Goal: Task Accomplishment & Management: Use online tool/utility

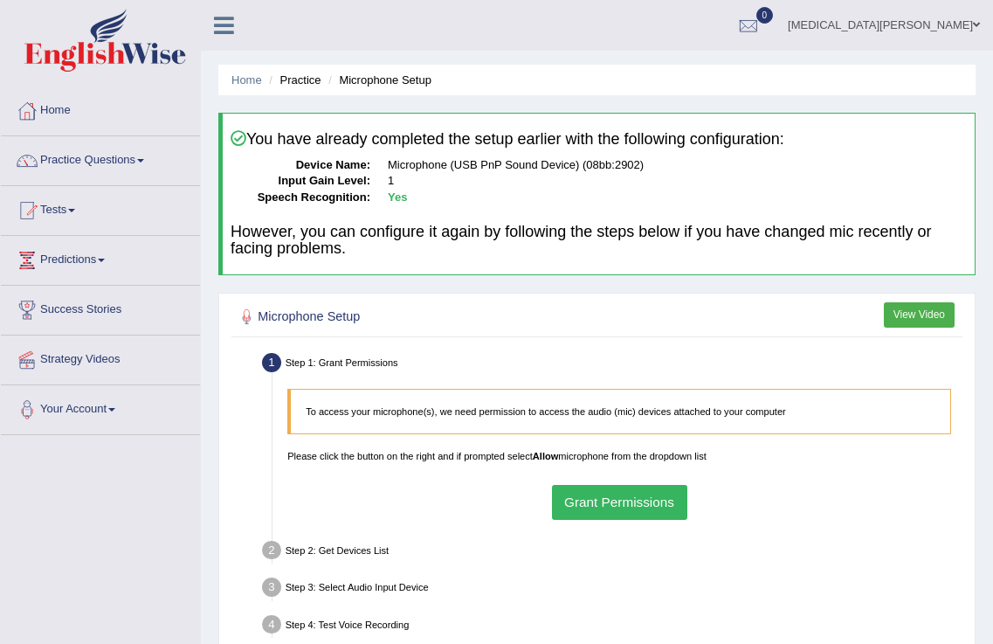
click at [979, 11] on link "Tham Khattri" at bounding box center [884, 22] width 218 height 45
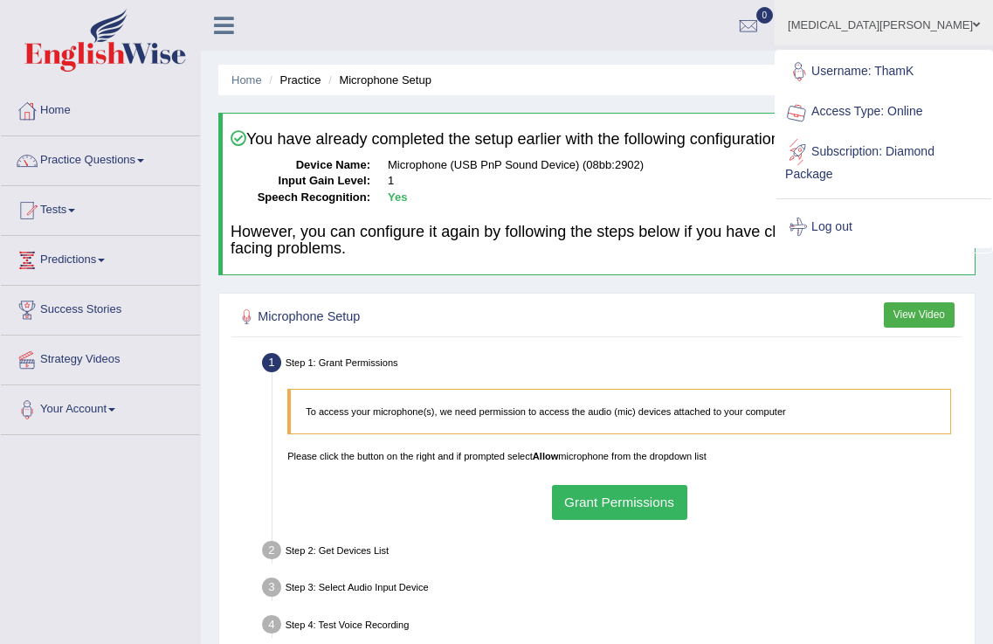
click at [888, 231] on link "Log out" at bounding box center [884, 227] width 215 height 40
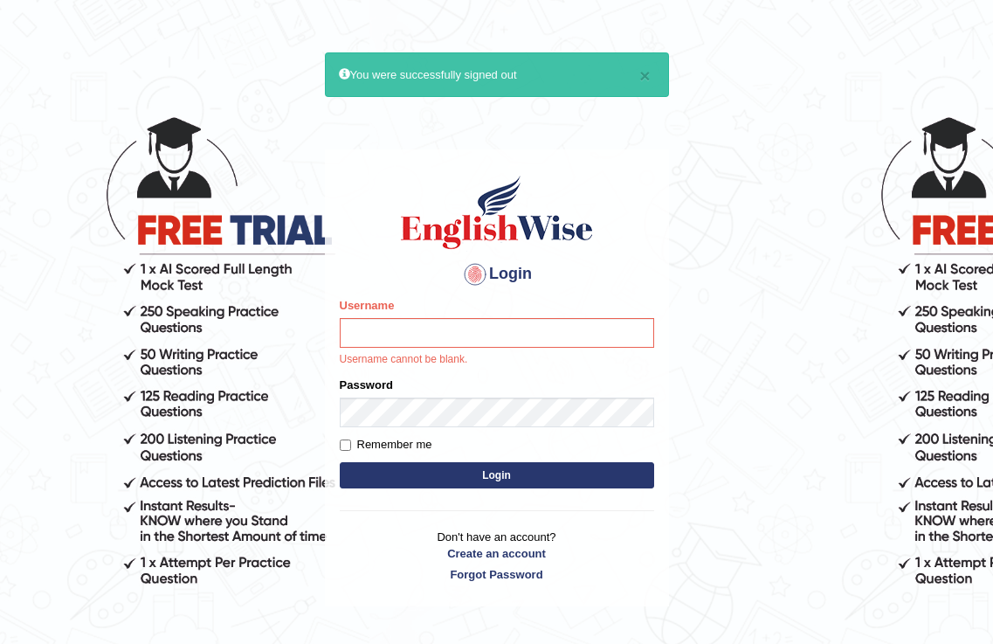
click at [673, 109] on body "× You were successfully signed out Login Please fix the following errors: Usern…" at bounding box center [496, 372] width 993 height 644
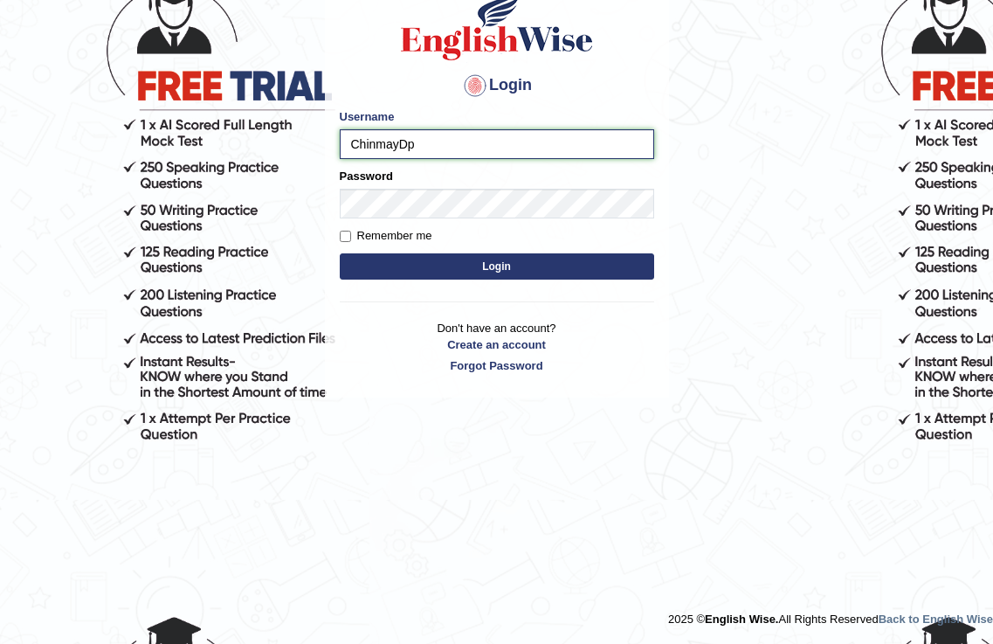
click at [431, 140] on input "ChinmayDp" at bounding box center [497, 144] width 314 height 30
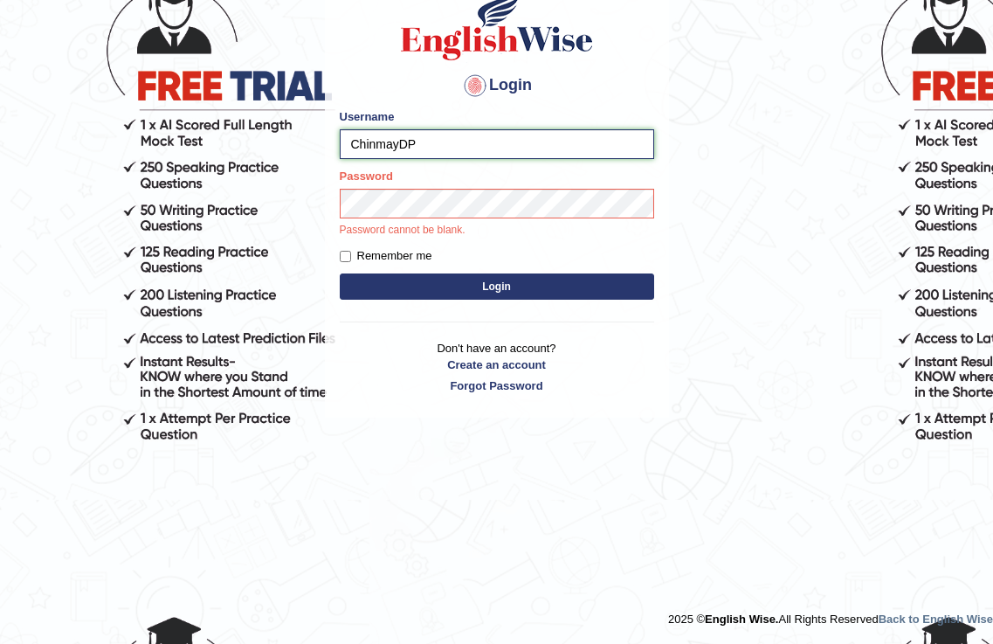
type input "ChinmayDP"
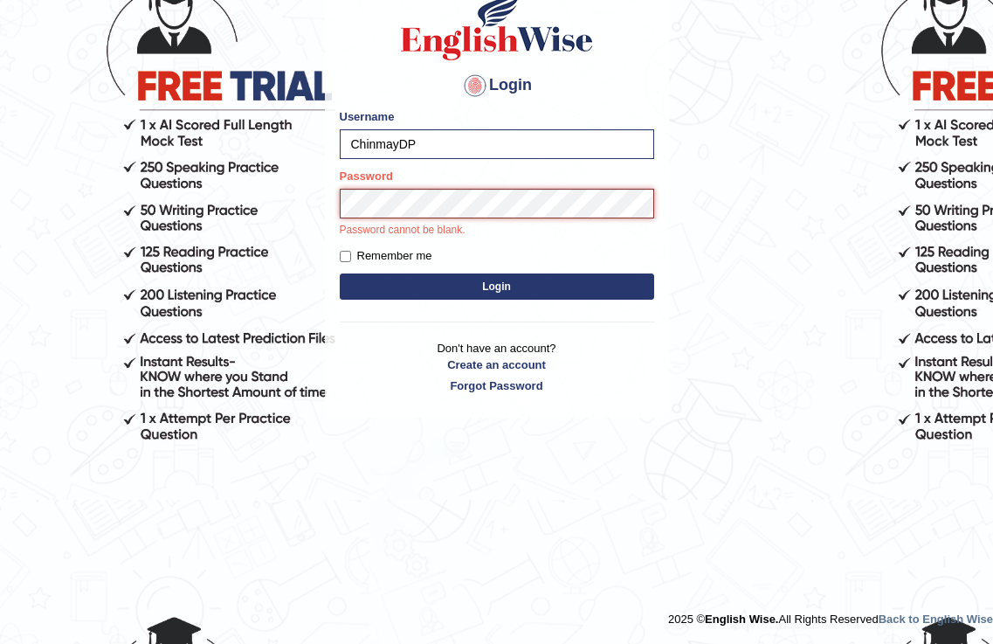
click at [340, 273] on button "Login" at bounding box center [497, 286] width 314 height 26
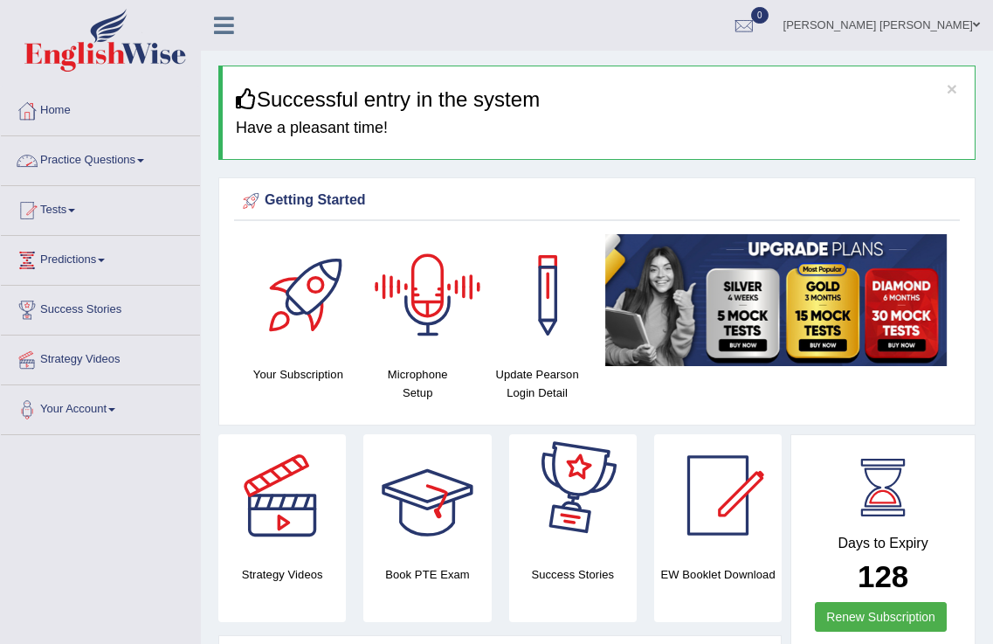
click at [395, 274] on div at bounding box center [428, 295] width 122 height 122
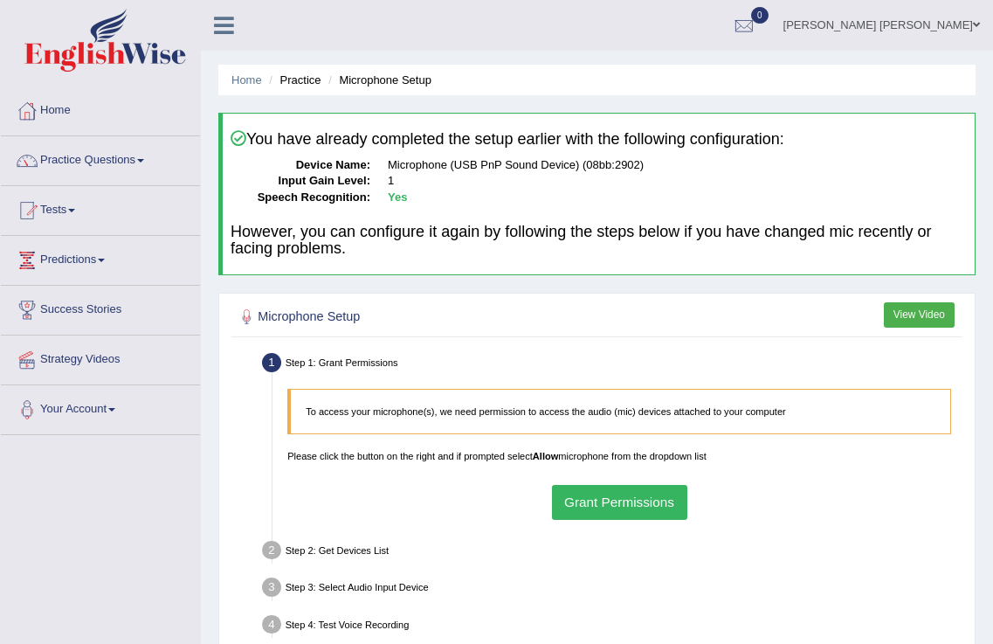
click at [575, 461] on p "Please click the button on the right and if prompted select Allow microphone fr…" at bounding box center [619, 456] width 664 height 14
click at [584, 499] on button "Grant Permissions" at bounding box center [619, 502] width 135 height 34
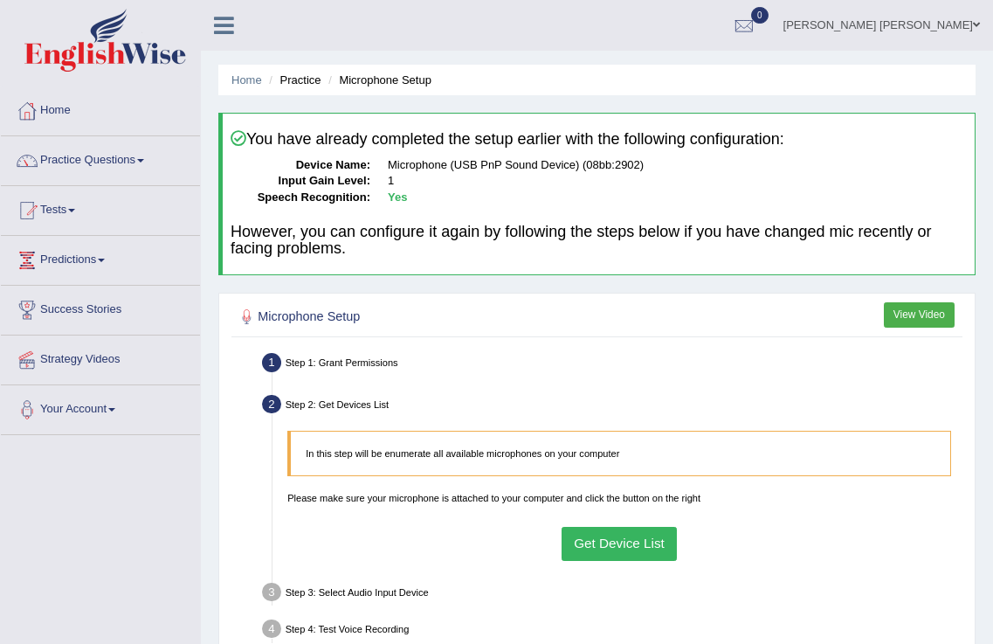
click at [631, 539] on button "Get Device List" at bounding box center [620, 544] width 116 height 34
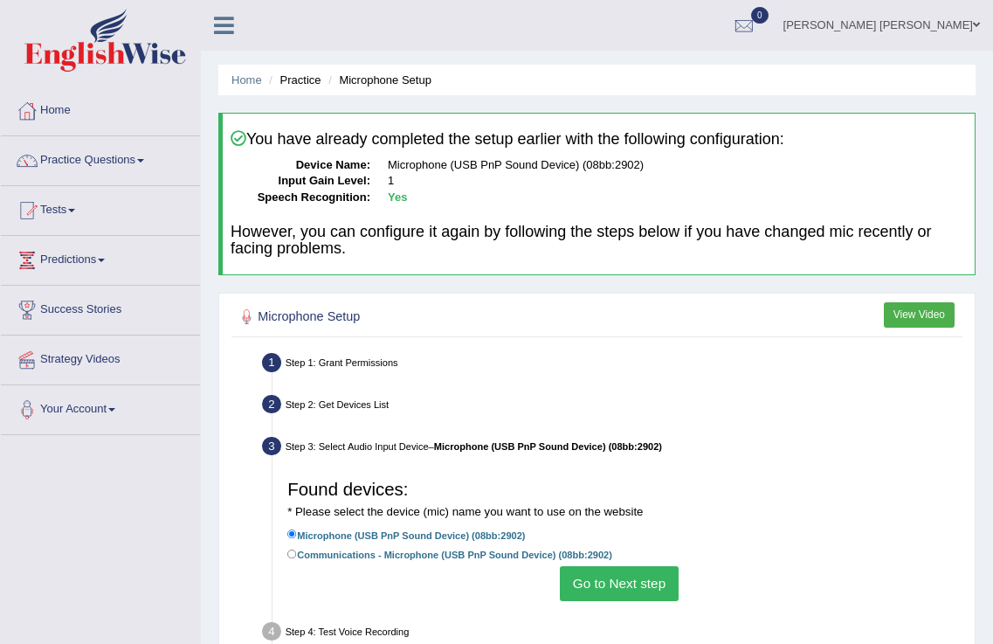
click at [613, 585] on button "Go to Next step" at bounding box center [619, 583] width 118 height 34
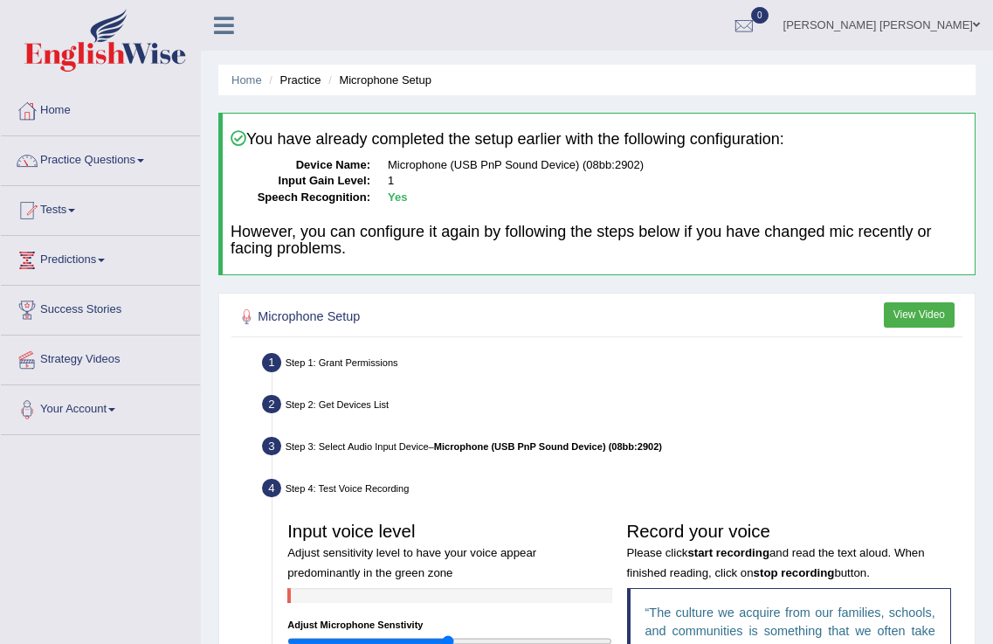
scroll to position [356, 0]
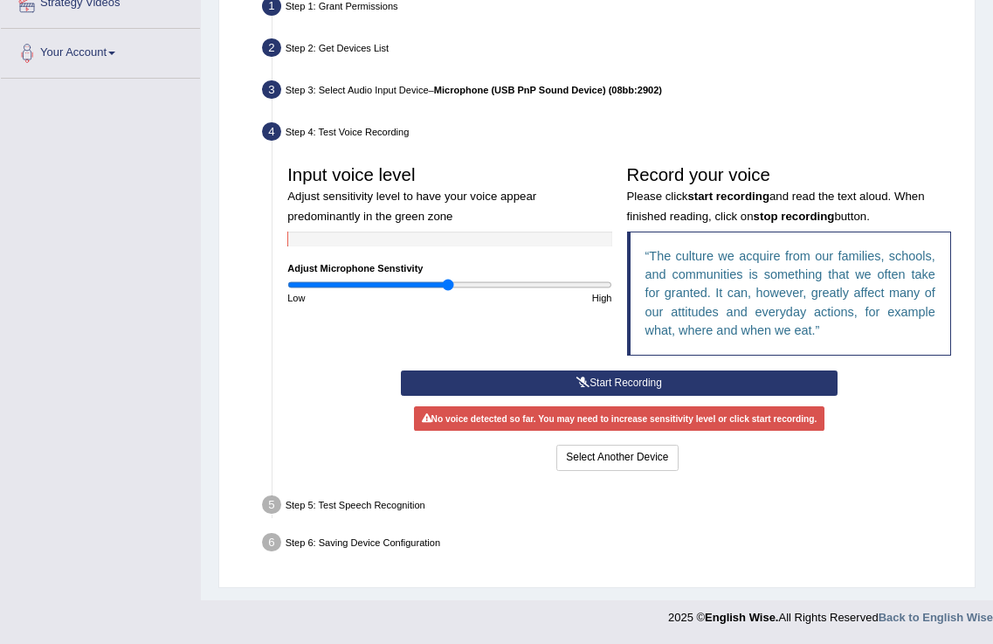
click at [599, 377] on button "Start Recording" at bounding box center [620, 382] width 438 height 25
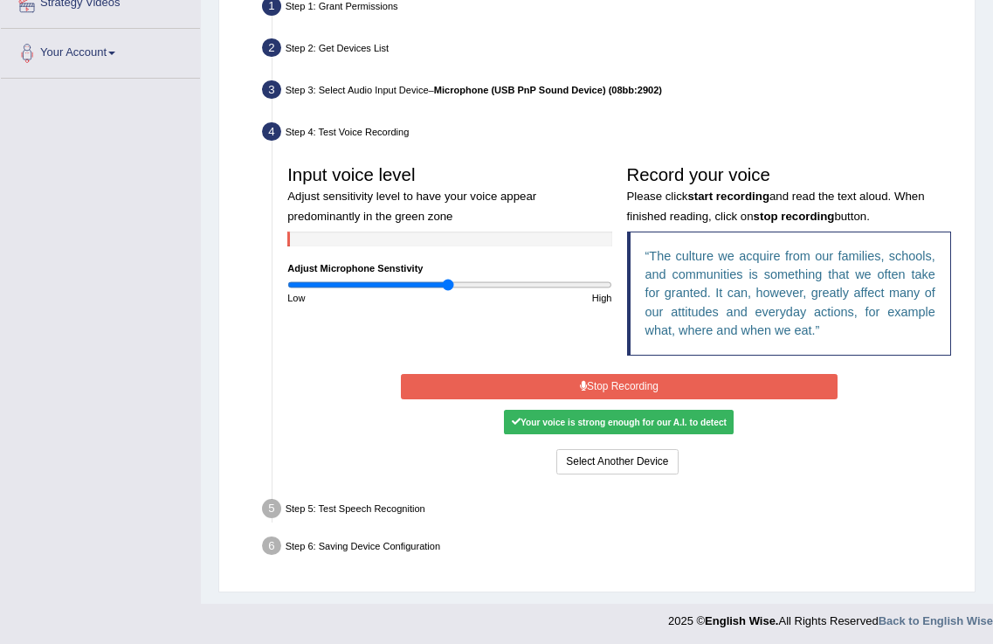
click at [617, 381] on button "Stop Recording" at bounding box center [620, 386] width 438 height 25
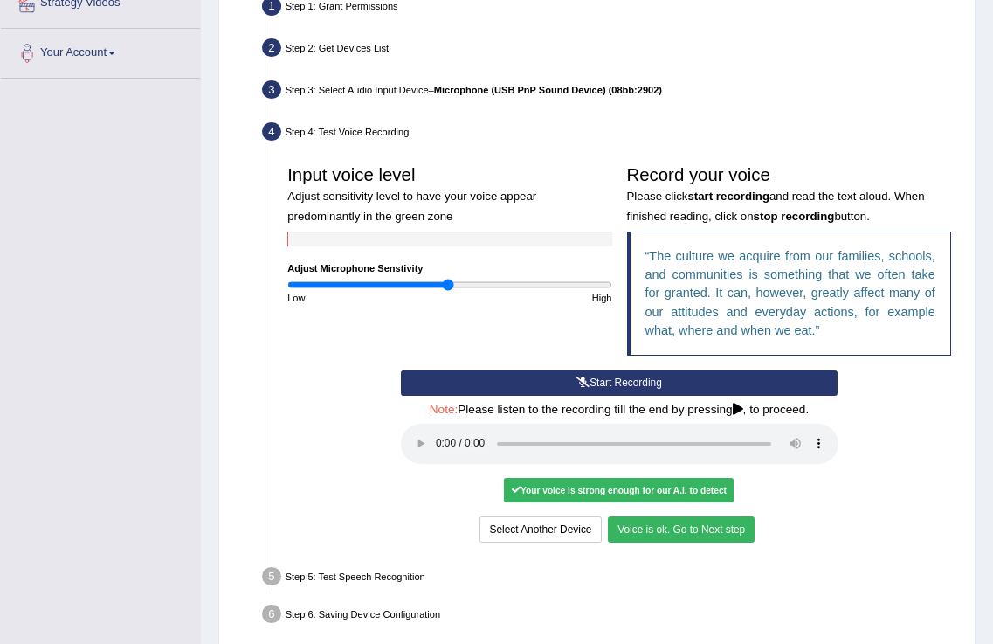
click at [719, 517] on button "Voice is ok. Go to Next step" at bounding box center [681, 528] width 147 height 25
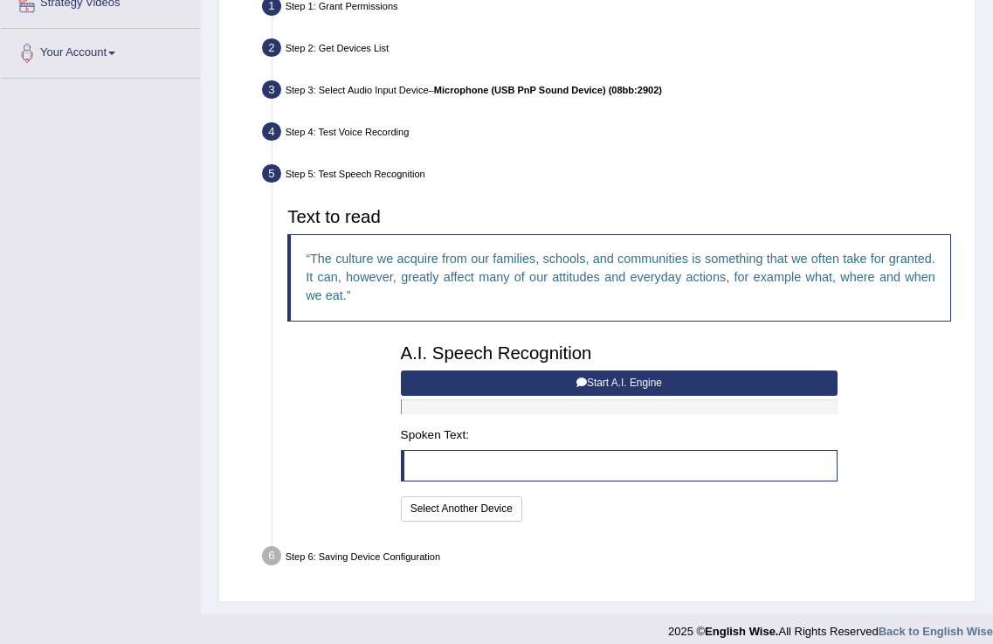
click at [522, 388] on button "Start A.I. Engine" at bounding box center [620, 382] width 438 height 25
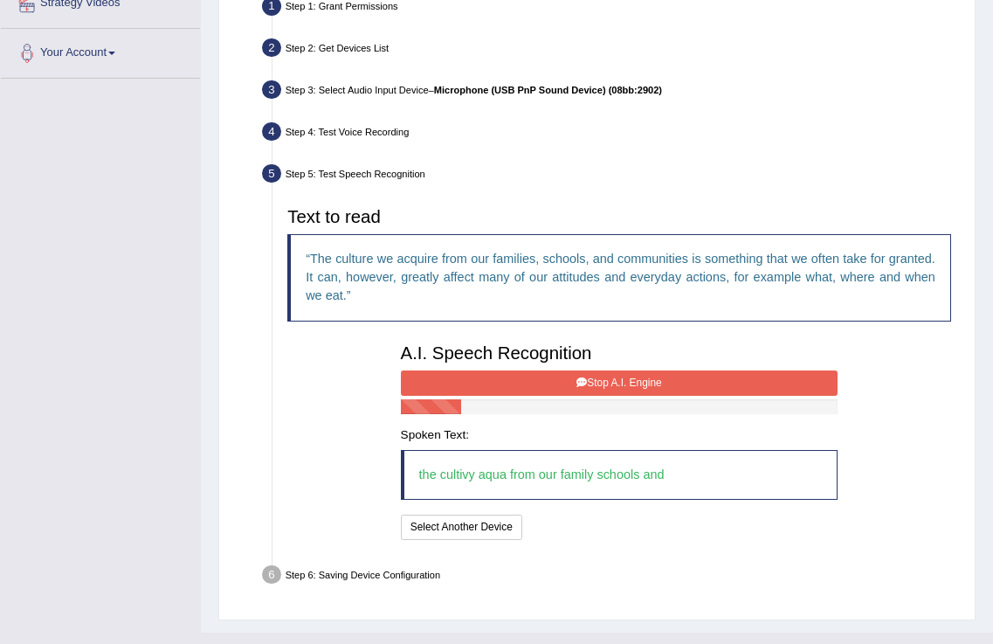
click at [522, 388] on button "Stop A.I. Engine" at bounding box center [620, 382] width 438 height 25
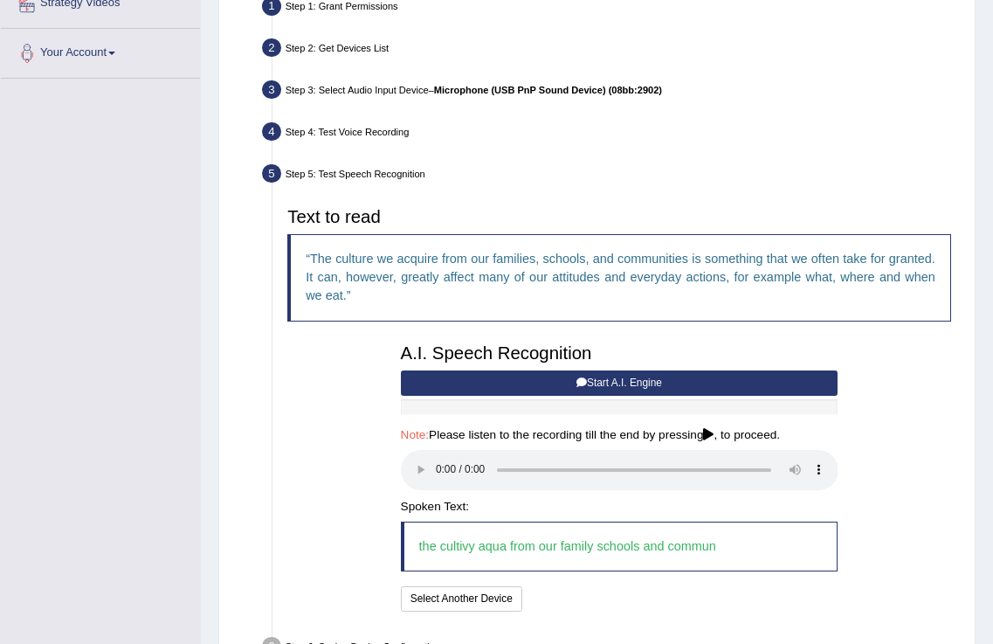
scroll to position [460, 0]
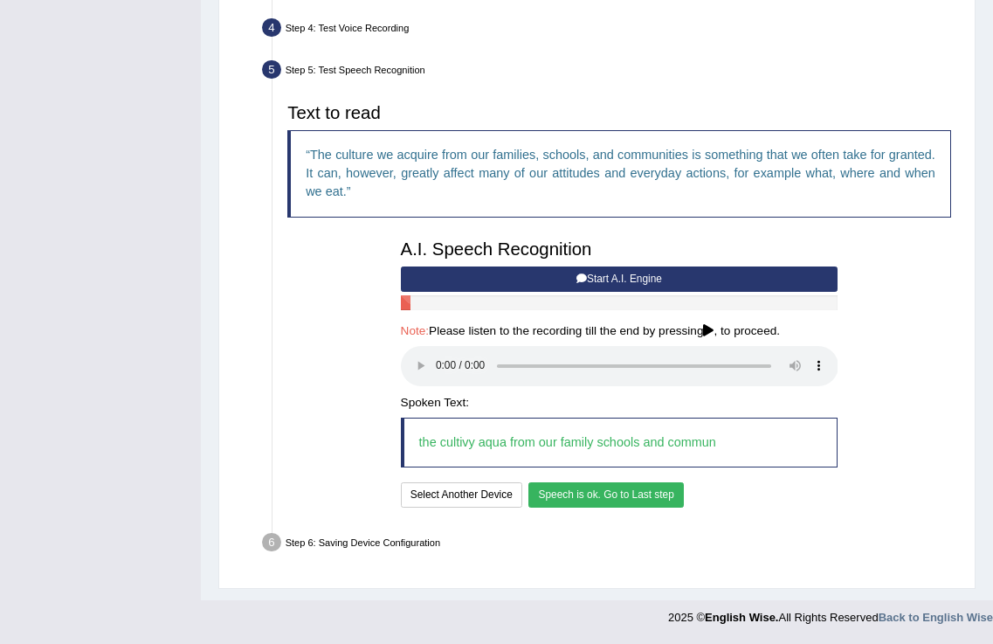
click at [570, 487] on button "Speech is ok. Go to Last step" at bounding box center [606, 494] width 155 height 25
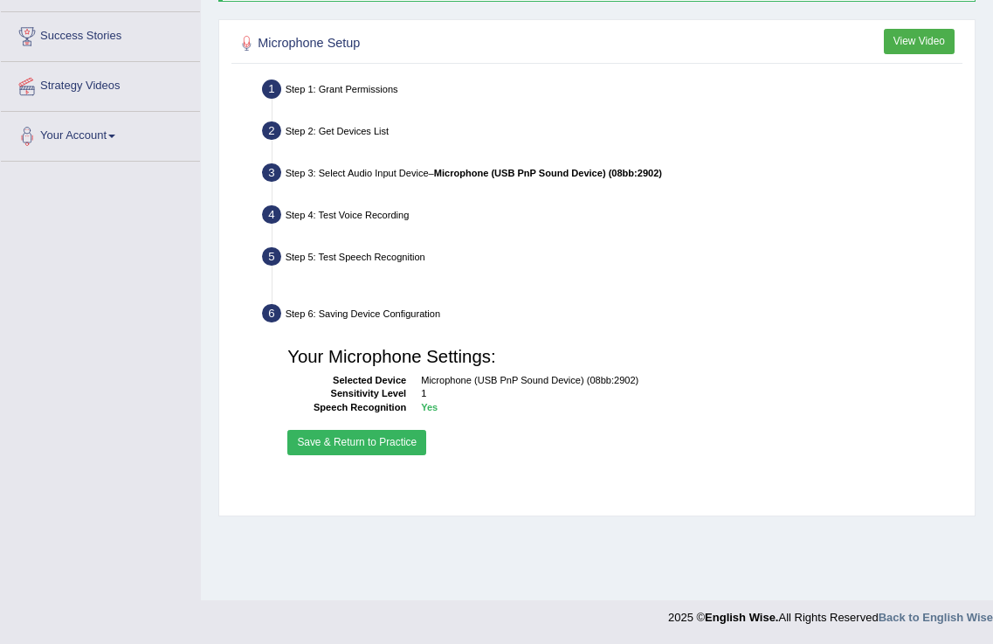
scroll to position [273, 0]
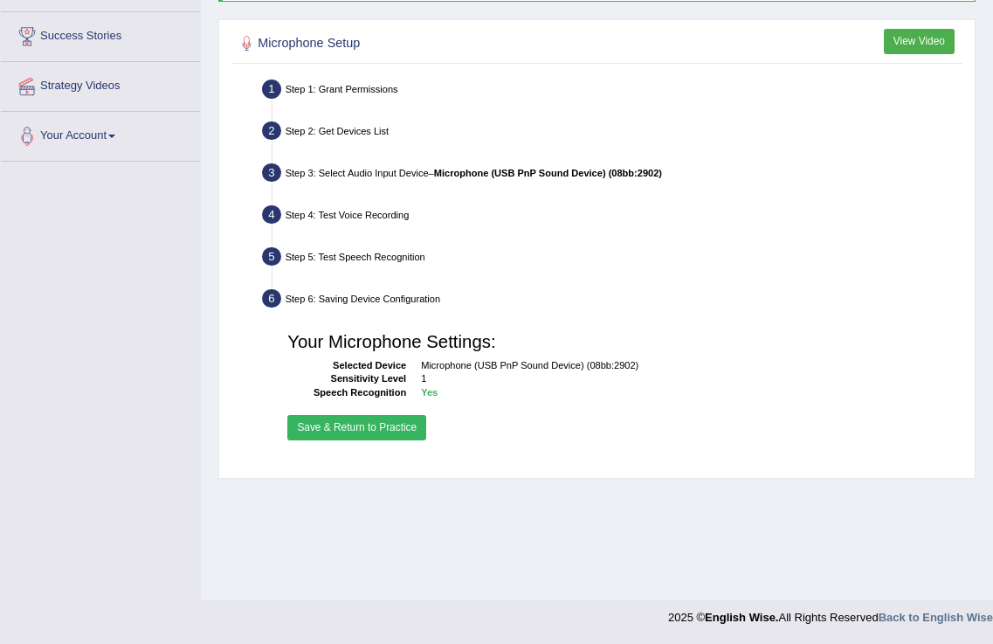
click at [406, 426] on button "Save & Return to Practice" at bounding box center [356, 427] width 139 height 25
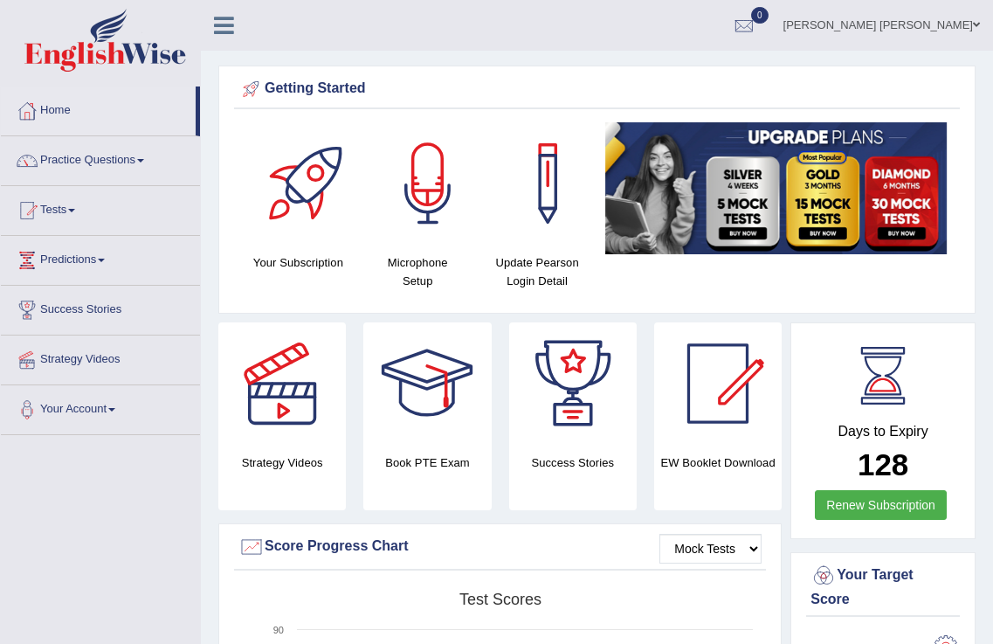
click at [974, 24] on span at bounding box center [976, 24] width 7 height 11
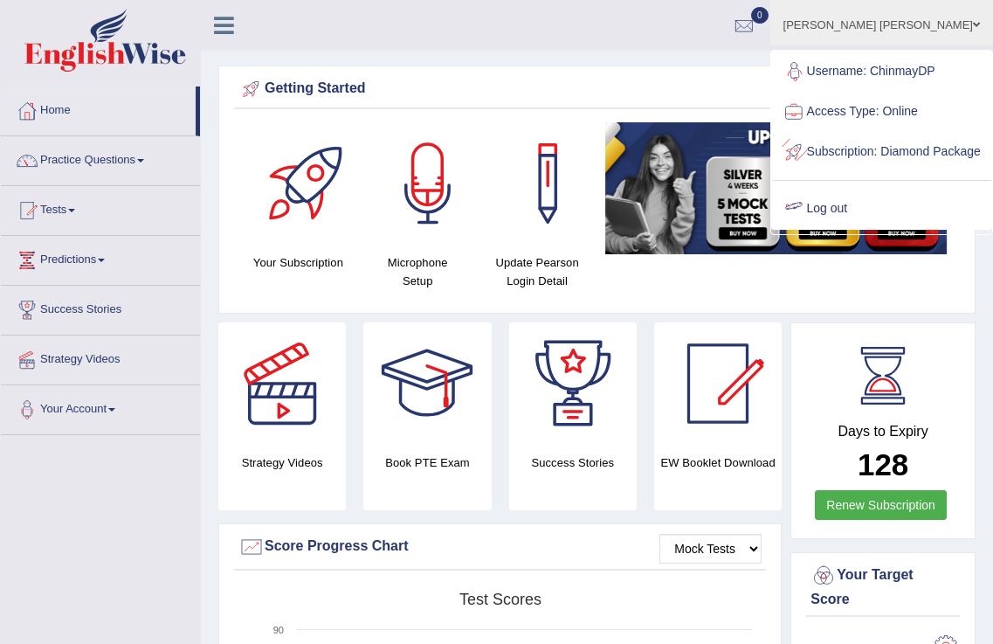
click at [881, 229] on link "Log out" at bounding box center [881, 209] width 219 height 40
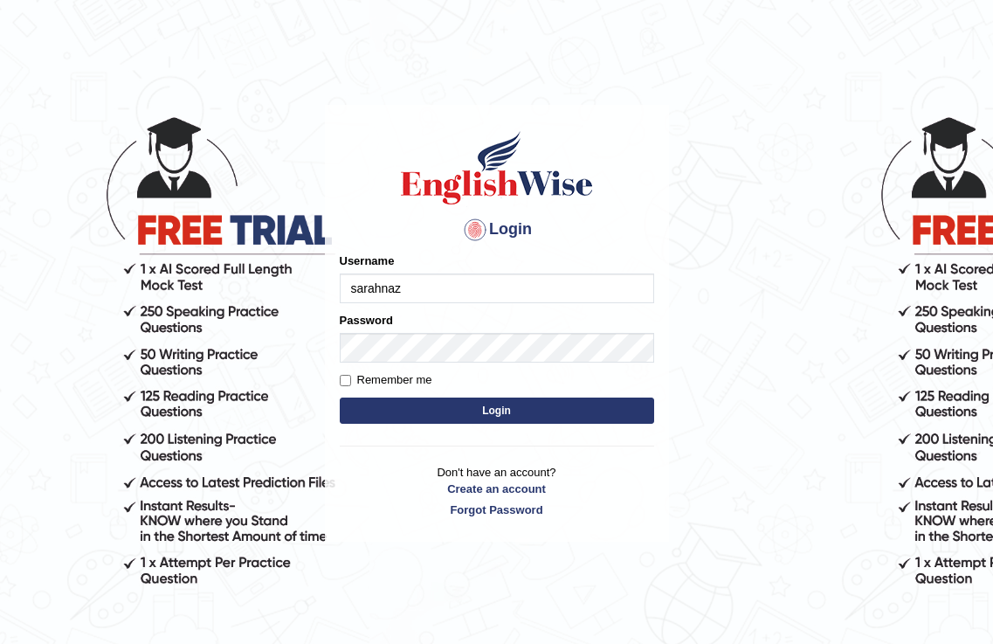
type input "sarahnaz"
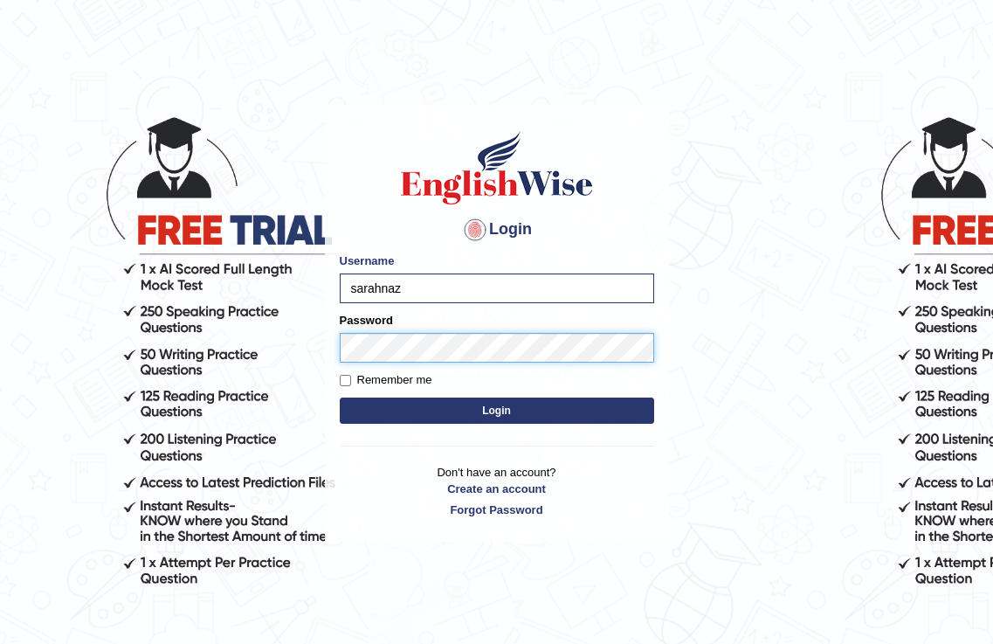
click at [340, 397] on button "Login" at bounding box center [497, 410] width 314 height 26
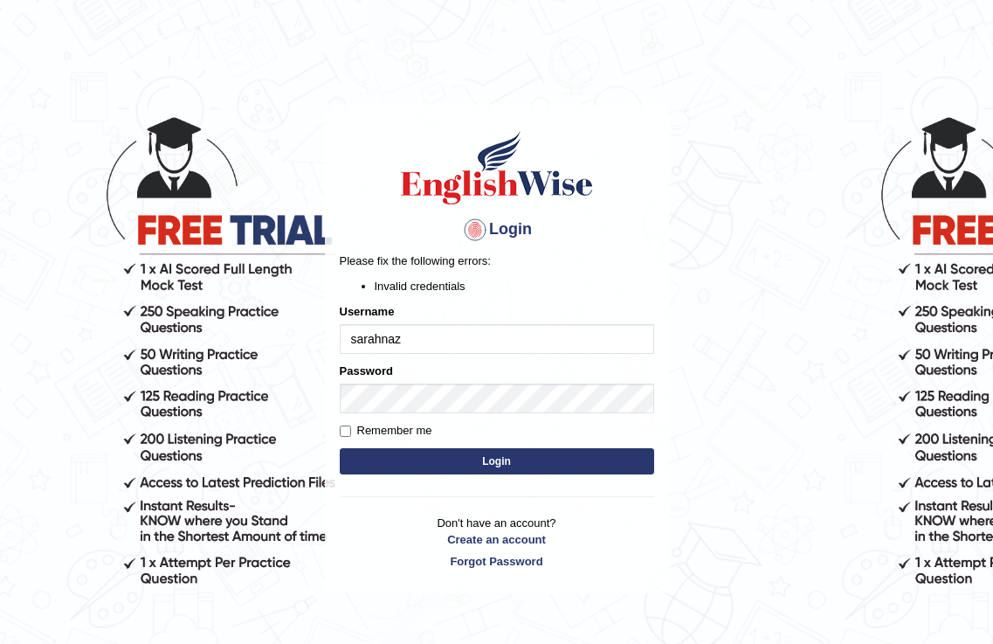
click at [432, 335] on input "sarahnaz" at bounding box center [497, 339] width 314 height 30
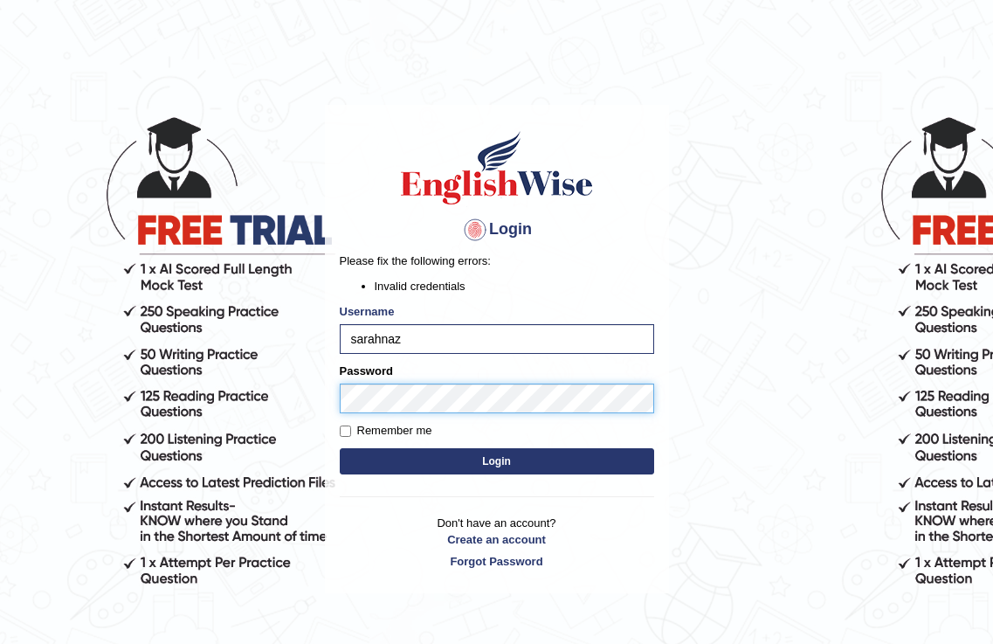
click at [340, 448] on button "Login" at bounding box center [497, 461] width 314 height 26
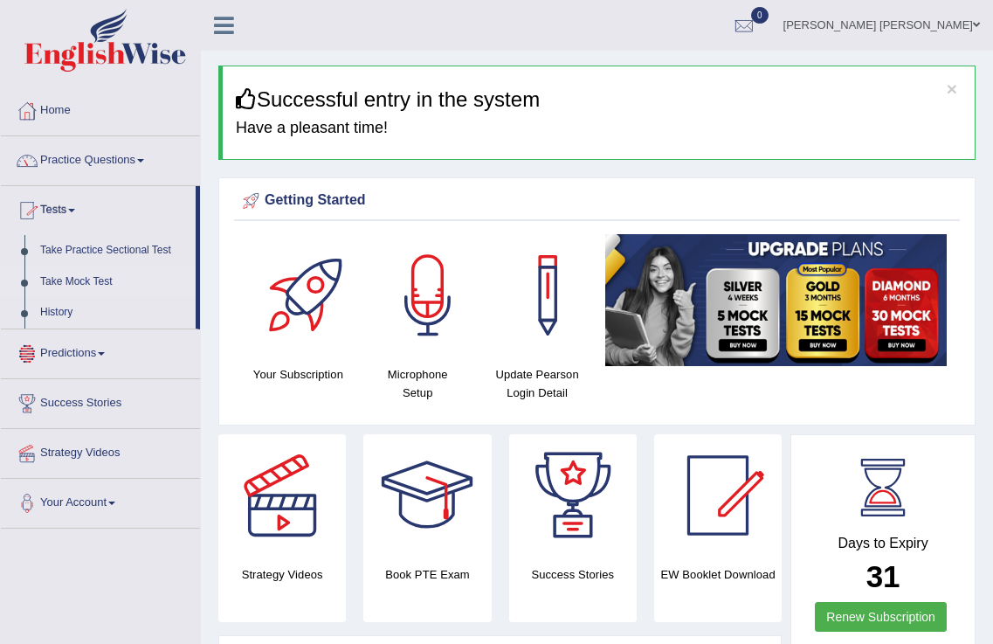
click at [100, 277] on link "Take Mock Test" at bounding box center [113, 281] width 163 height 31
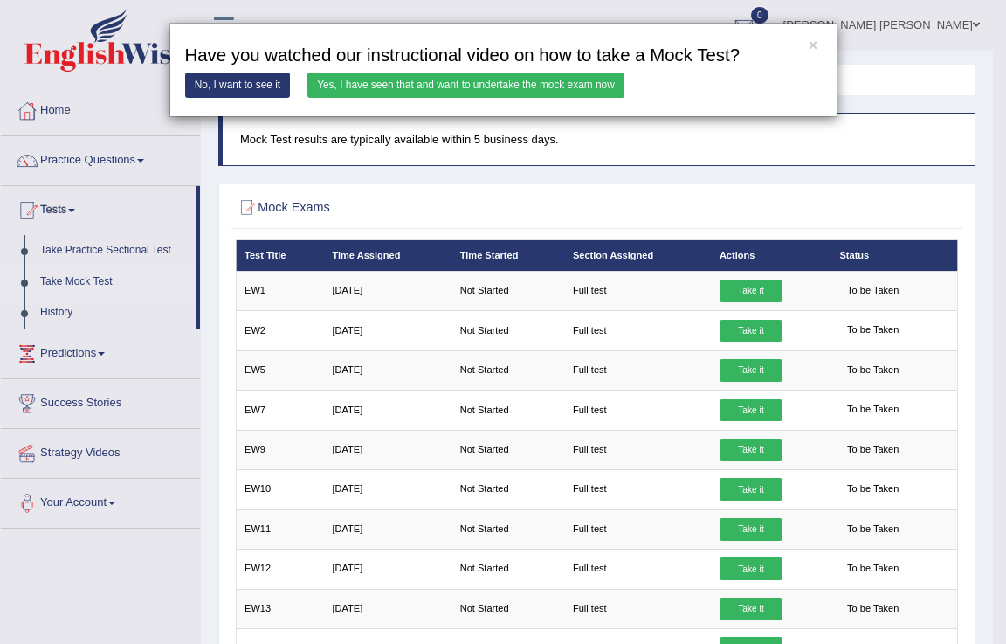
click at [568, 84] on link "Yes, I have seen that and want to undertake the mock exam now" at bounding box center [465, 85] width 317 height 25
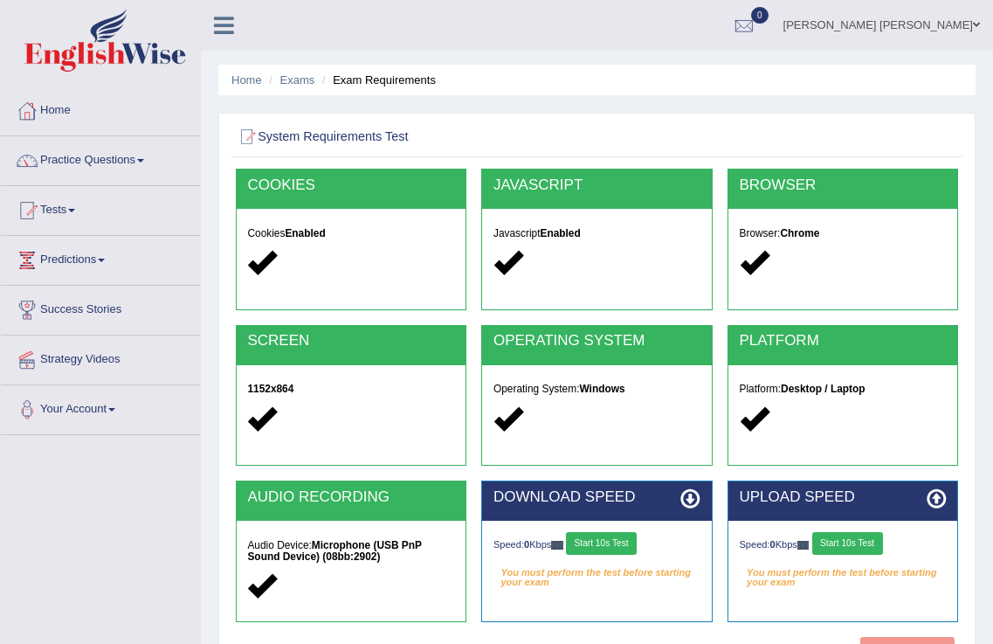
click at [619, 535] on button "Start 10s Test" at bounding box center [601, 543] width 71 height 23
click at [859, 546] on button "Start 10s Test" at bounding box center [847, 543] width 71 height 23
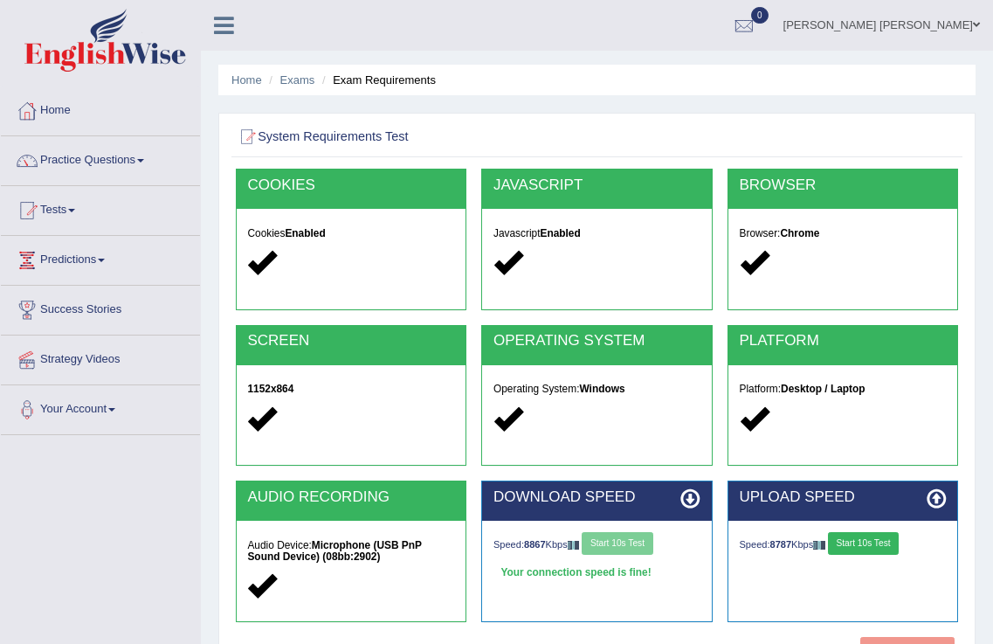
scroll to position [273, 0]
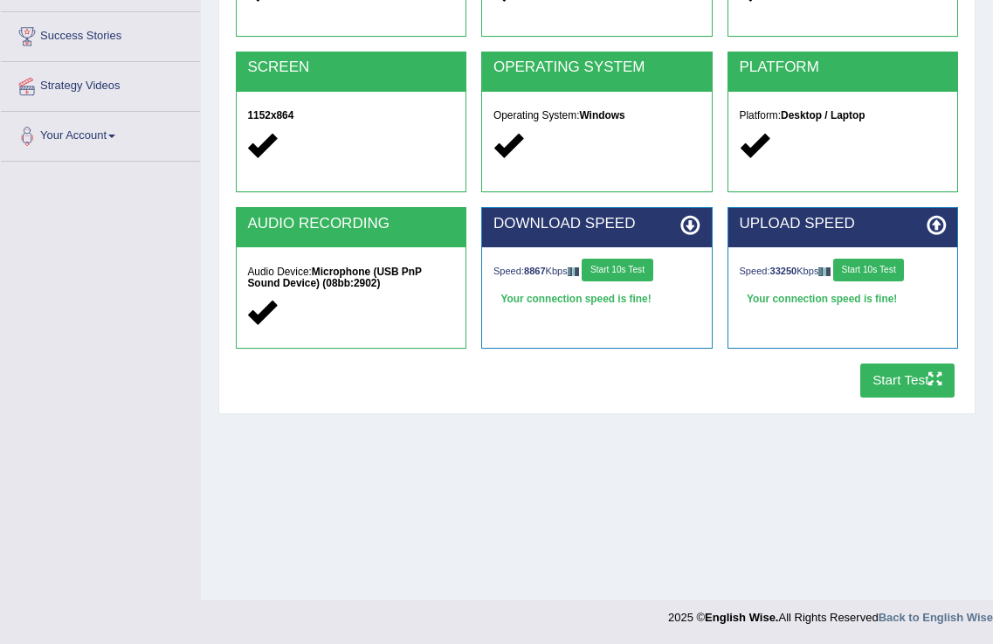
click at [890, 384] on button "Start Test" at bounding box center [907, 380] width 95 height 34
